Goal: Register for event/course

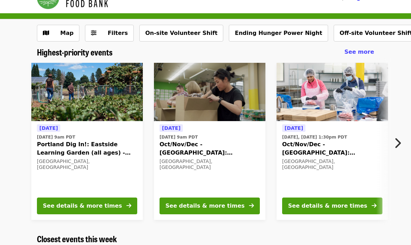
scroll to position [17, 0]
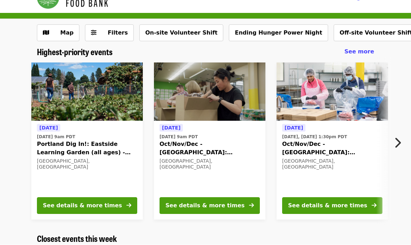
click at [398, 142] on icon "chevron-right icon" at bounding box center [397, 142] width 7 height 13
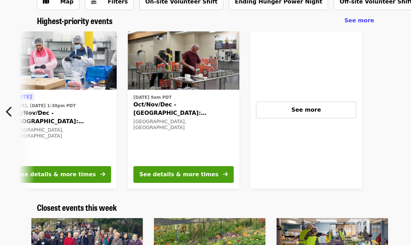
scroll to position [43, 0]
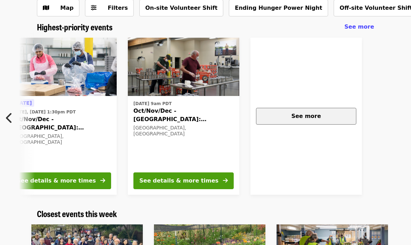
click at [306, 119] on div "See more" at bounding box center [306, 116] width 88 height 8
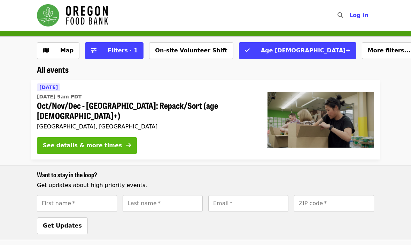
click at [105, 139] on button "See details & more times" at bounding box center [87, 145] width 100 height 17
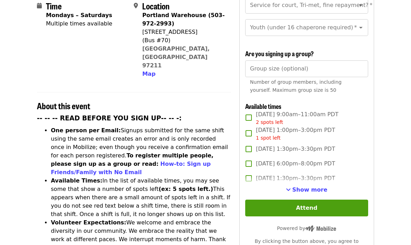
scroll to position [187, 0]
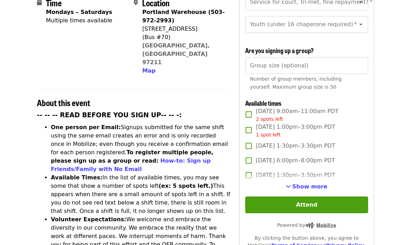
click at [303, 183] on span "Show more" at bounding box center [309, 186] width 35 height 7
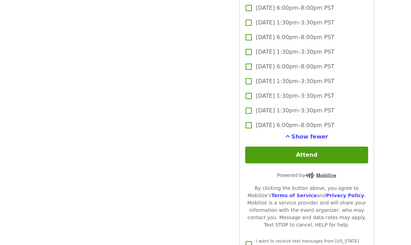
scroll to position [1213, 0]
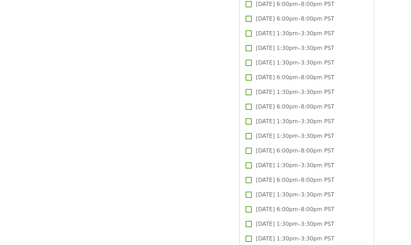
scroll to position [785, 0]
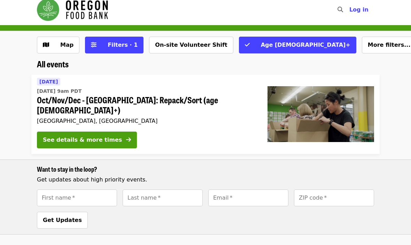
scroll to position [1, 0]
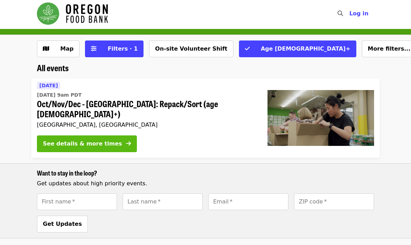
click at [108, 136] on button "See details & more times" at bounding box center [87, 144] width 100 height 17
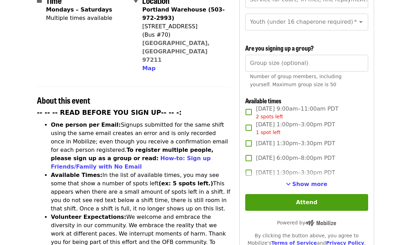
scroll to position [191, 0]
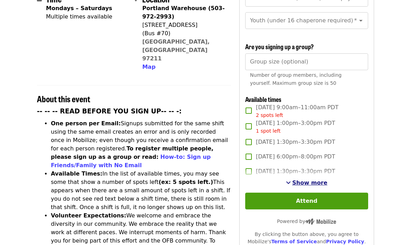
click at [306, 179] on span "Show more" at bounding box center [309, 182] width 35 height 7
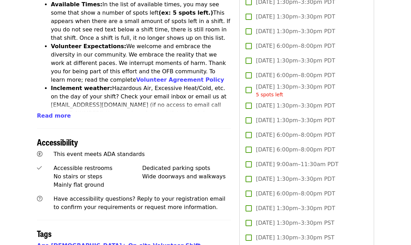
scroll to position [362, 0]
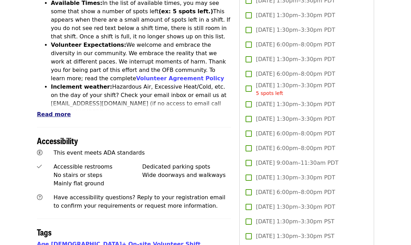
click at [42, 111] on span "Read more" at bounding box center [54, 114] width 34 height 7
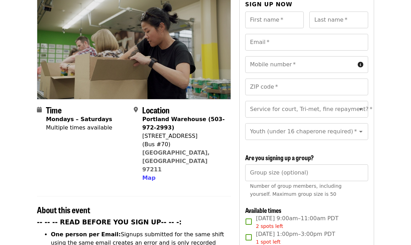
scroll to position [0, 0]
